Goal: Task Accomplishment & Management: Use online tool/utility

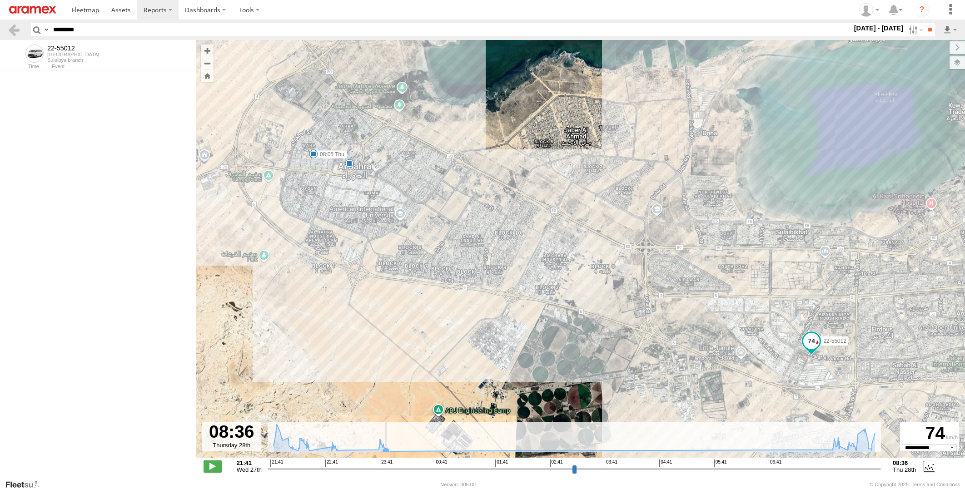
select select "**********"
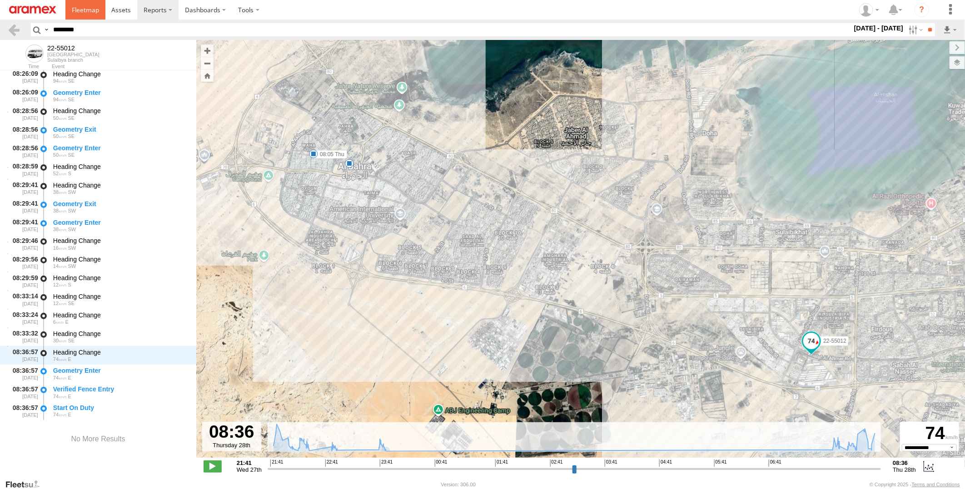
click at [92, 17] on link at bounding box center [85, 10] width 40 height 20
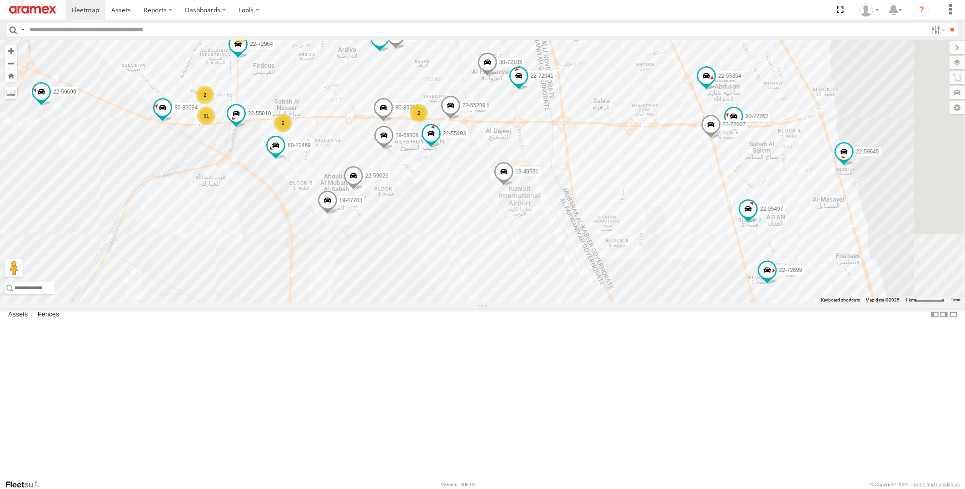
drag, startPoint x: 574, startPoint y: 144, endPoint x: 538, endPoint y: 174, distance: 47.1
click at [538, 174] on div "22-55056 22-72591 22-55354 80-83289 22-55493 22-59690 22-59645 22-72699 22-5978…" at bounding box center [482, 171] width 965 height 263
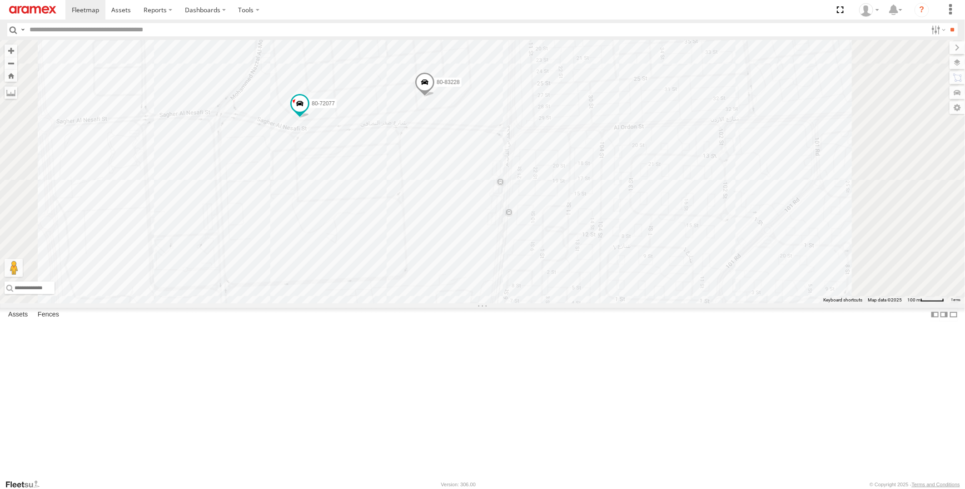
drag, startPoint x: 512, startPoint y: 157, endPoint x: 510, endPoint y: 212, distance: 54.5
click at [510, 212] on div "22-55056 22-72591 22-55354 80-83289 22-55493 22-59690 22-59645 22-72699 22-5978…" at bounding box center [482, 171] width 965 height 263
click at [435, 117] on span at bounding box center [425, 104] width 20 height 25
click at [625, 199] on div "22-55056 22-72591 22-55354 80-83289 22-55493 22-59690 22-59645 22-72699 22-5978…" at bounding box center [482, 171] width 965 height 263
click at [308, 132] on span at bounding box center [300, 123] width 16 height 16
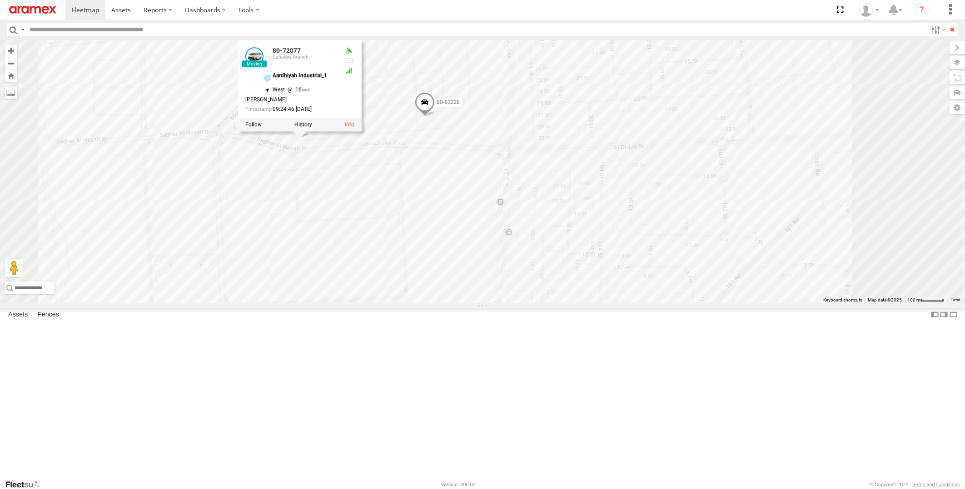
click at [626, 200] on div "22-55056 22-72591 22-55354 80-83289 22-55493 22-59690 22-59645 22-72699 22-5978…" at bounding box center [482, 171] width 965 height 263
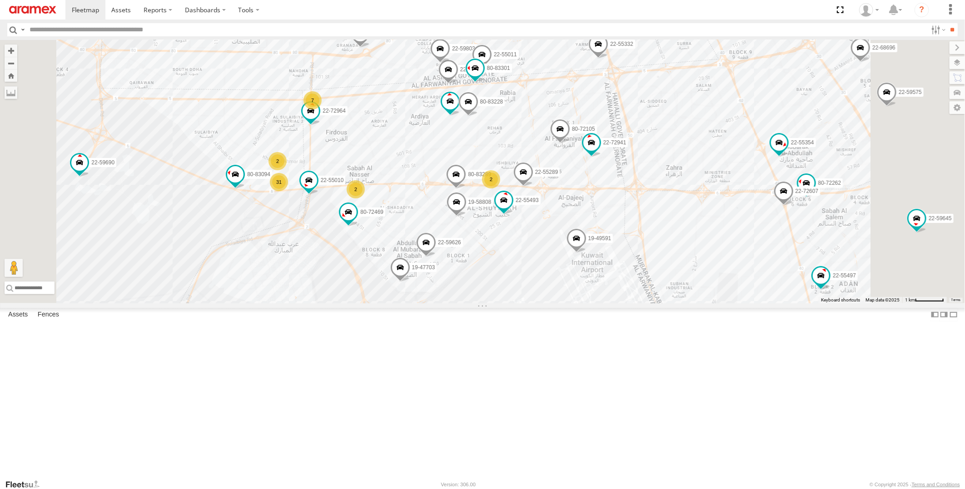
drag, startPoint x: 686, startPoint y: 435, endPoint x: 641, endPoint y: 361, distance: 86.4
click at [641, 303] on div "22-55056 22-72591 22-55354 80-83289 22-55493 22-59690 22-59645 22-72699 22-5978…" at bounding box center [482, 171] width 965 height 263
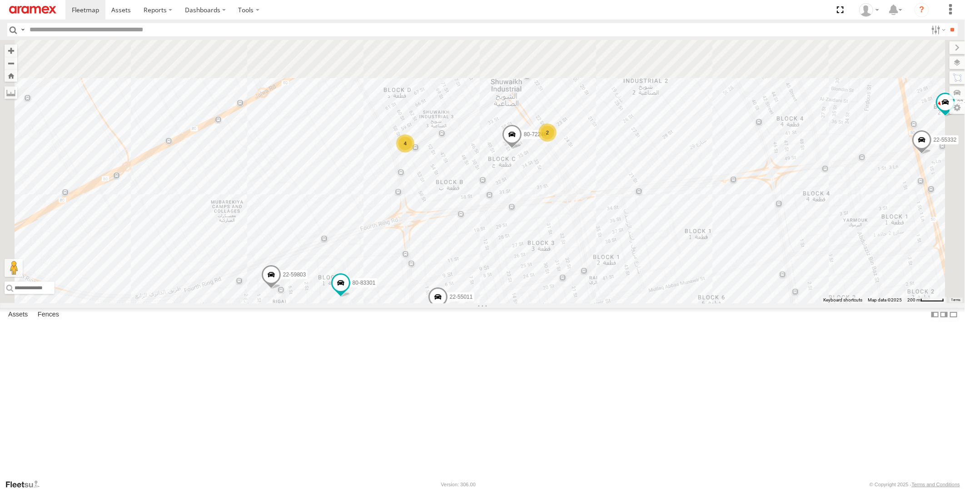
drag, startPoint x: 568, startPoint y: 177, endPoint x: 559, endPoint y: 303, distance: 126.2
click at [559, 303] on div "80-67842 80-83289 22-59626 22-59690 19-47703 19-47863 80-72262 80-72105 22-6878…" at bounding box center [482, 171] width 965 height 263
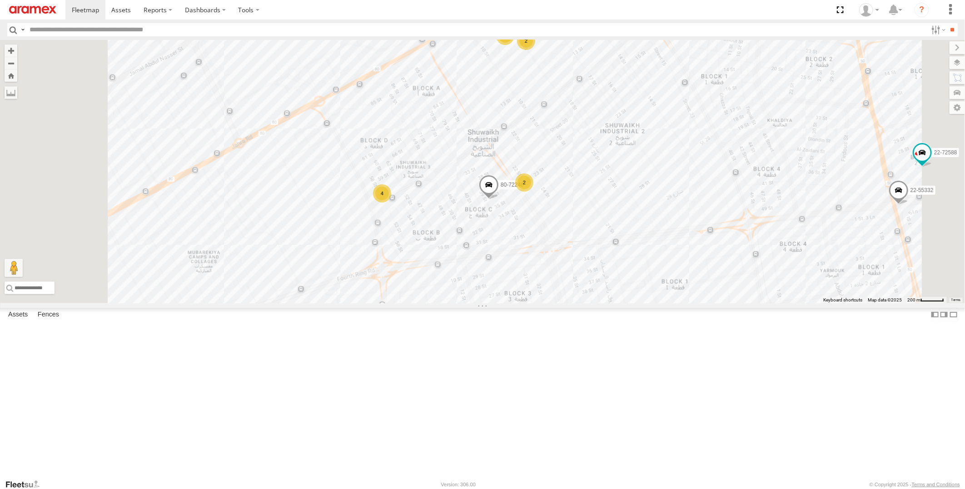
drag, startPoint x: 610, startPoint y: 301, endPoint x: 609, endPoint y: 202, distance: 99.0
click at [609, 202] on div "80-67842 80-83289 22-59626 22-59690 19-47703 19-47863 80-72262 80-72105 22-6878…" at bounding box center [482, 171] width 965 height 263
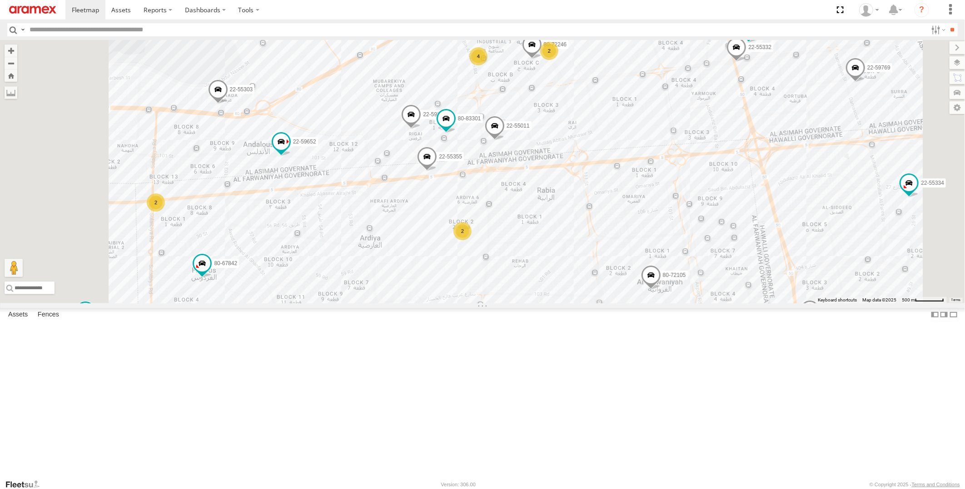
drag, startPoint x: 541, startPoint y: 325, endPoint x: 597, endPoint y: 278, distance: 72.9
click at [597, 282] on div "80-67842 80-83289 22-59626 22-59690 19-47703 19-47863 80-72262 80-72105 22-6878…" at bounding box center [482, 171] width 965 height 263
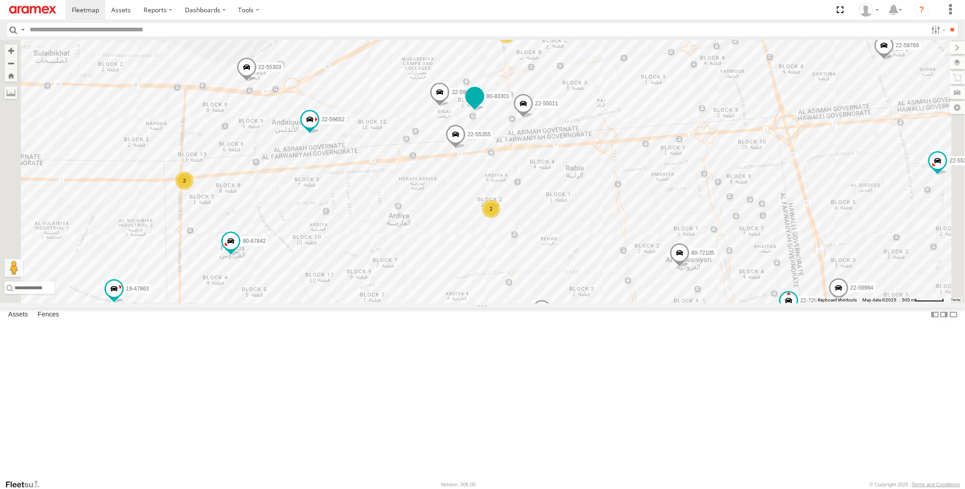
click at [483, 105] on span at bounding box center [475, 97] width 16 height 16
click at [347, 98] on div "80-67842 80-83289 22-59626 22-59690 19-47703 19-47863 80-72262 80-72105 22-6878…" at bounding box center [482, 171] width 965 height 263
click at [194, 190] on div "2" at bounding box center [184, 181] width 18 height 18
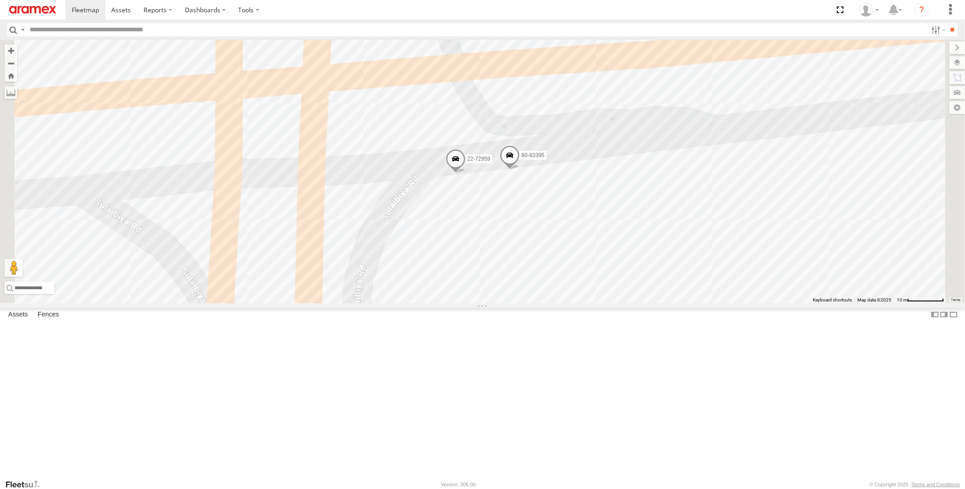
click at [520, 170] on span at bounding box center [510, 157] width 20 height 25
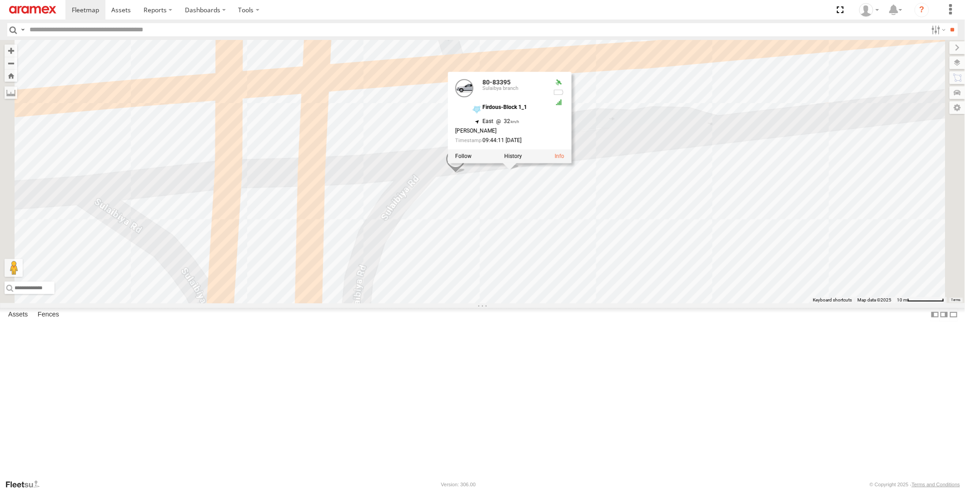
click at [359, 207] on div "80-67842 80-83289 22-59626 22-59690 19-47703 19-47863 80-72262 80-72105 22-6878…" at bounding box center [482, 171] width 965 height 263
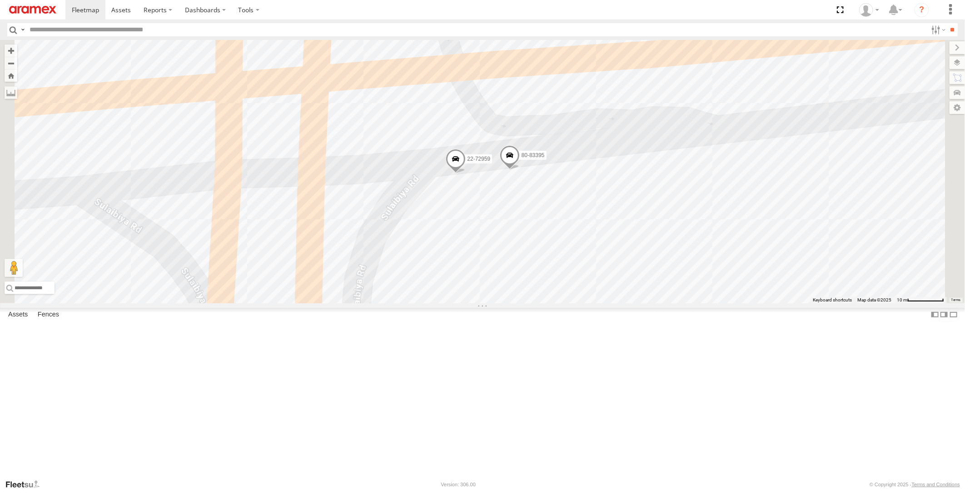
click at [466, 174] on span at bounding box center [456, 161] width 20 height 25
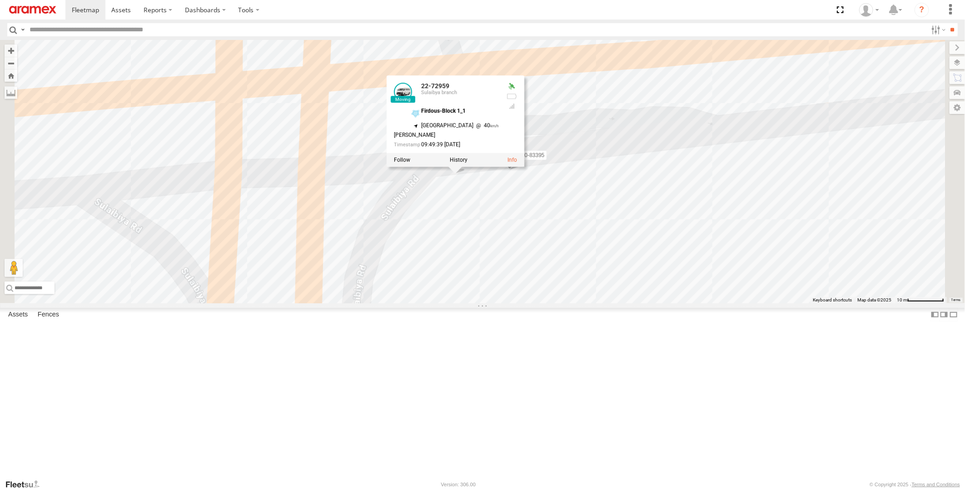
click at [347, 231] on div "80-67842 80-83289 22-59626 22-59690 19-47703 19-47863 80-72262 80-72105 22-6878…" at bounding box center [482, 171] width 965 height 263
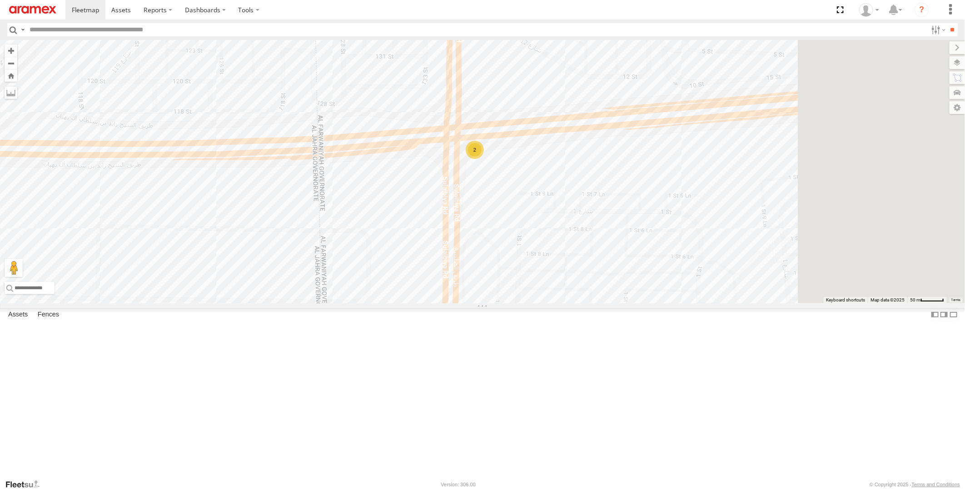
drag, startPoint x: 820, startPoint y: 319, endPoint x: 581, endPoint y: 244, distance: 249.6
click at [581, 244] on div "80-67842 80-83289 22-59626 22-59690 19-47703 19-47863 80-72262 80-72105 22-6878…" at bounding box center [482, 171] width 965 height 263
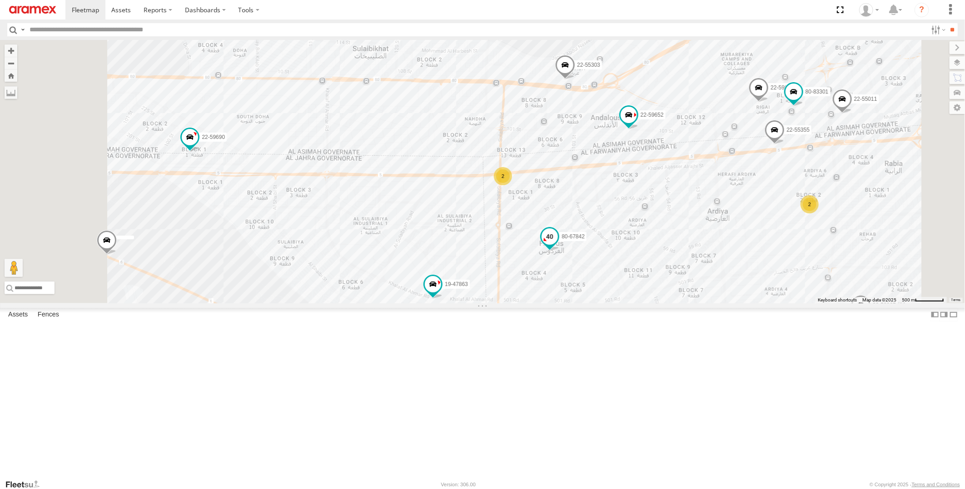
click at [558, 245] on span at bounding box center [550, 237] width 16 height 16
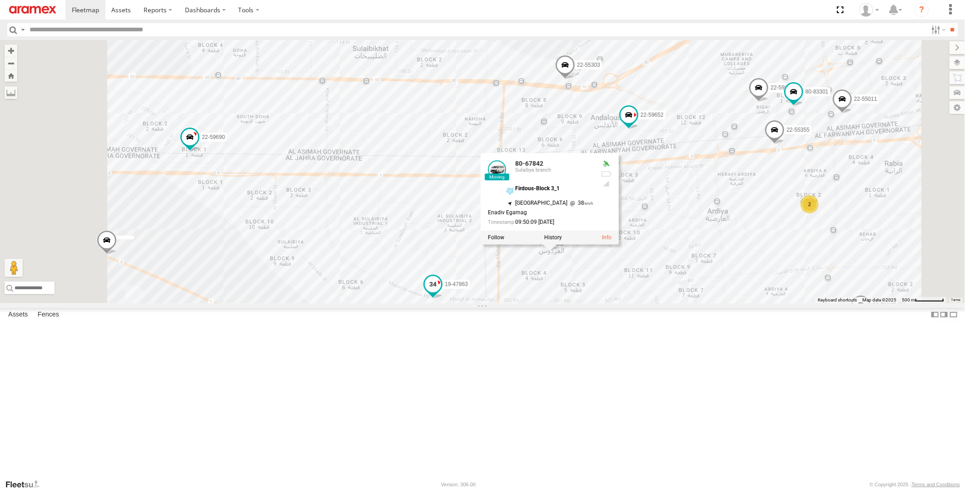
click at [441, 293] on span at bounding box center [433, 285] width 16 height 16
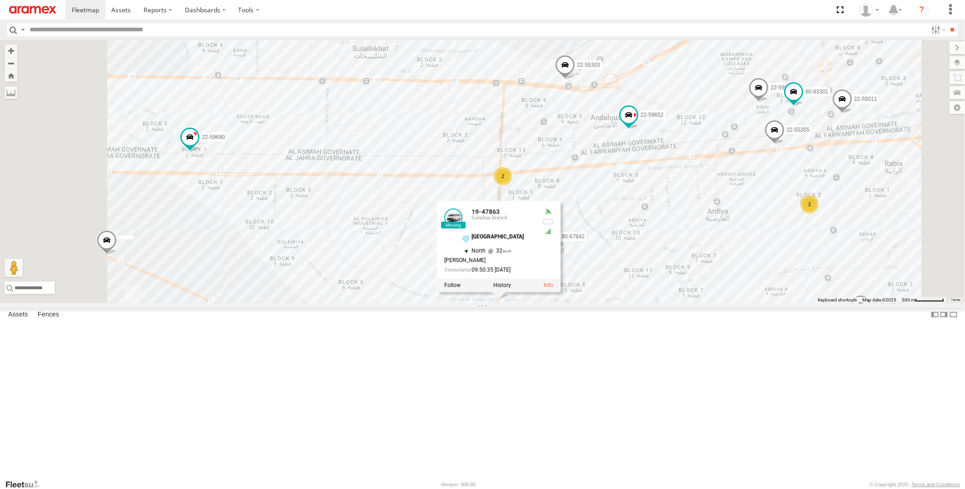
click at [539, 237] on div "80-67842 80-83289 22-59626 22-59690 19-47703 19-47863 80-72262 80-72105 22-6878…" at bounding box center [482, 171] width 965 height 263
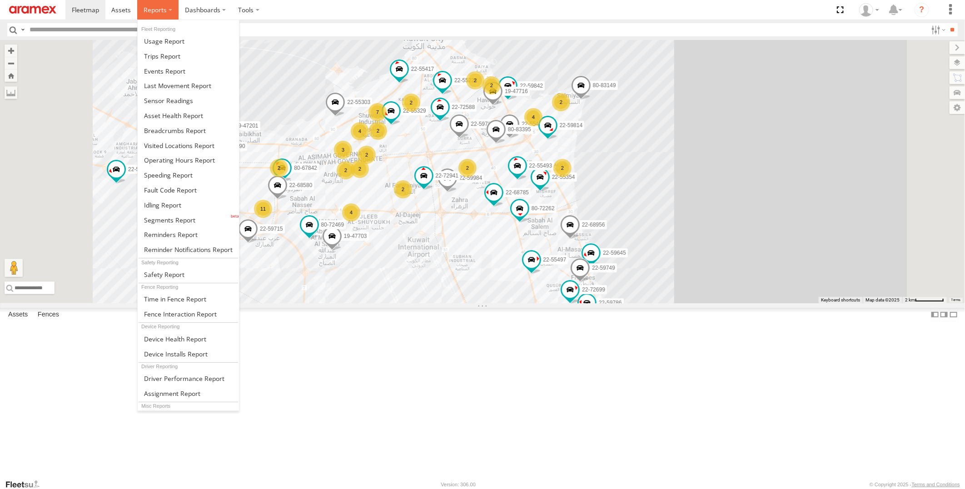
click at [165, 14] on span at bounding box center [155, 9] width 23 height 9
click at [200, 179] on link at bounding box center [188, 175] width 101 height 15
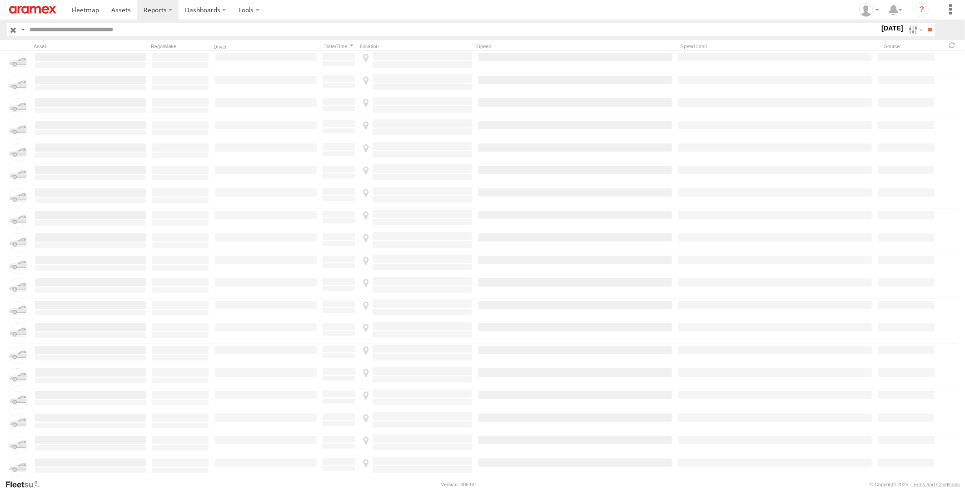
click at [0, 0] on label at bounding box center [0, 0] width 0 height 0
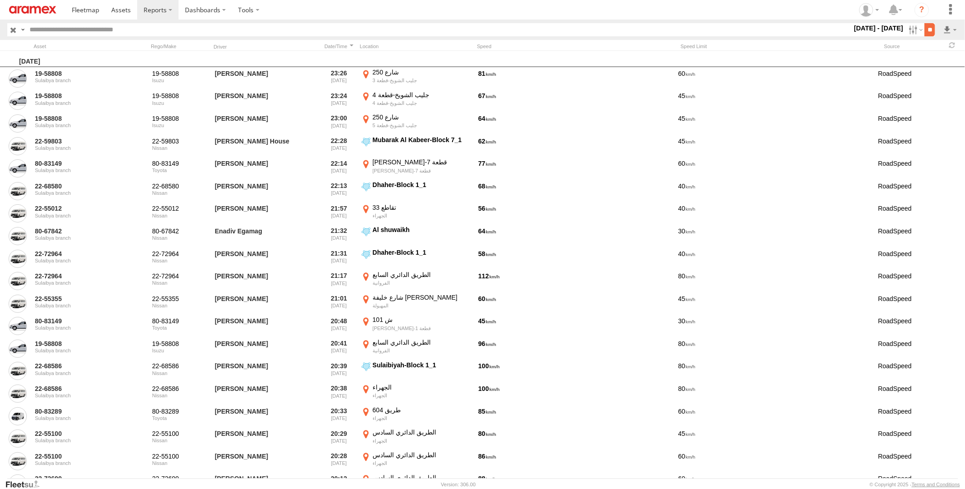
click at [926, 34] on input "**" at bounding box center [929, 29] width 10 height 13
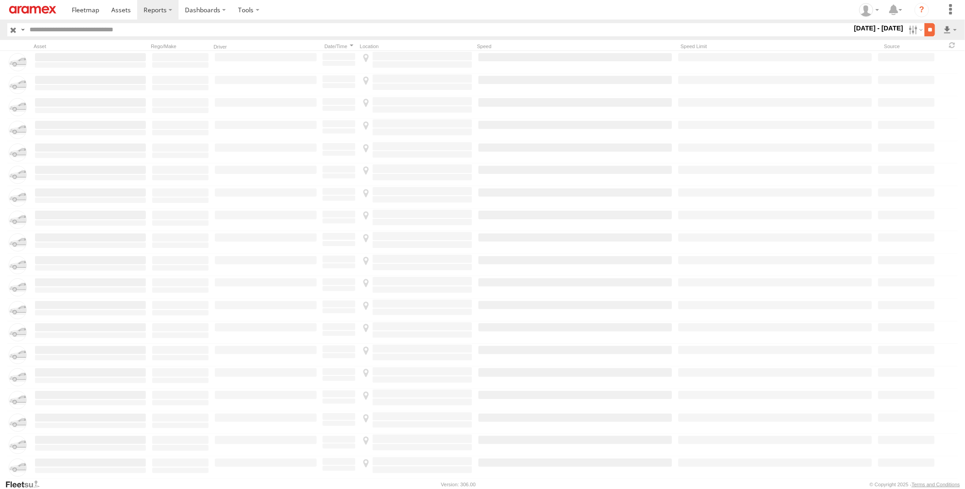
click at [929, 31] on input "**" at bounding box center [929, 29] width 10 height 13
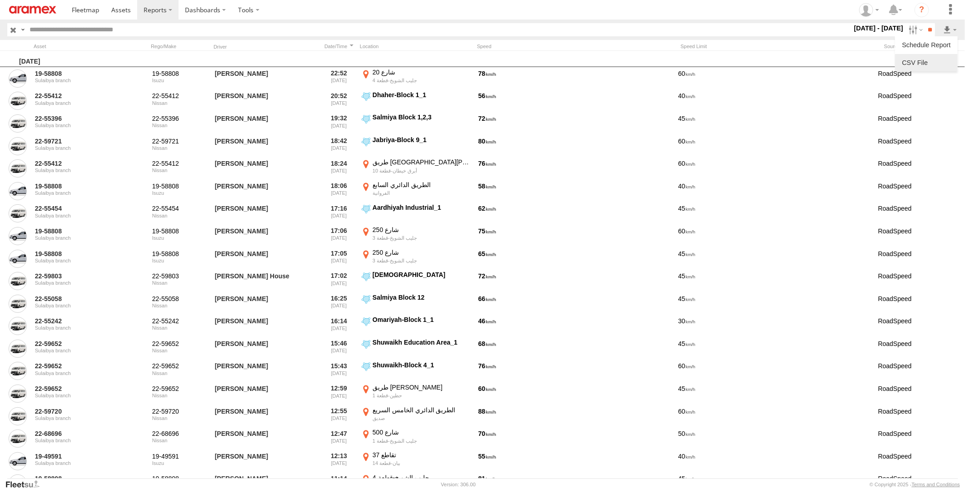
click at [939, 58] on link at bounding box center [926, 63] width 55 height 14
